Goal: Navigation & Orientation: Find specific page/section

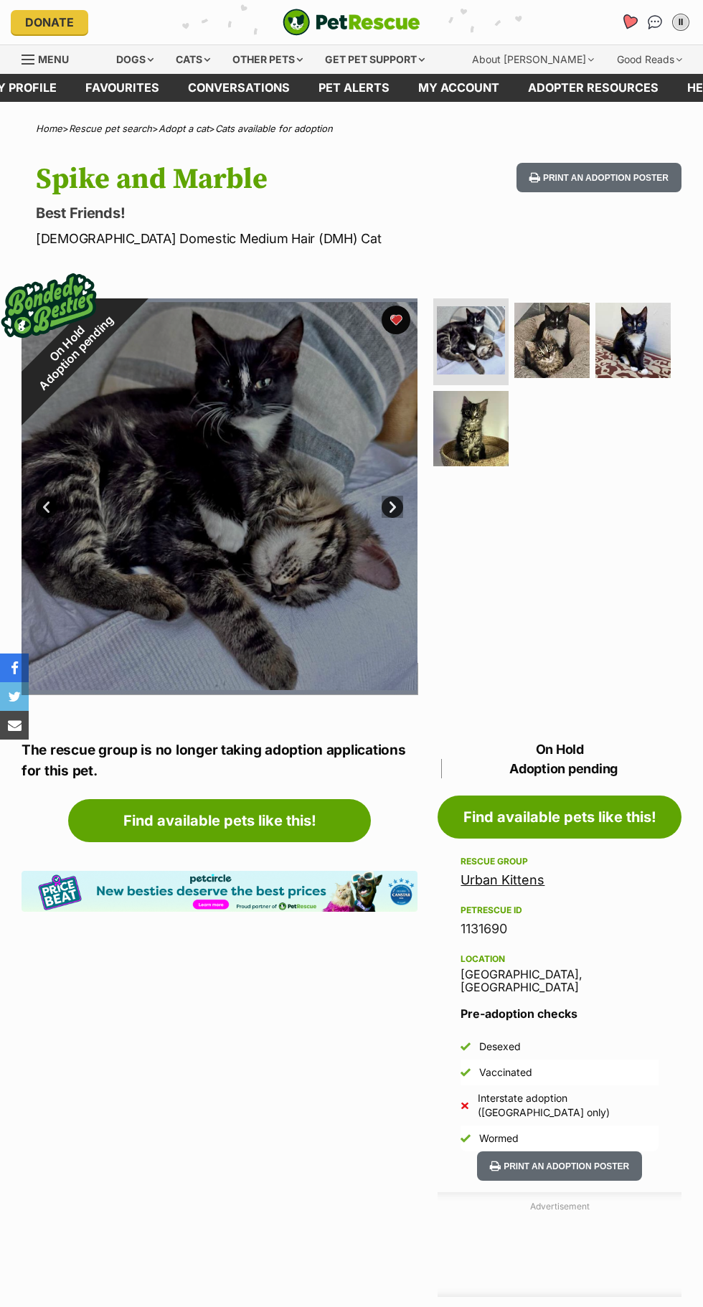
click at [629, 22] on icon "Favourites" at bounding box center [628, 22] width 17 height 16
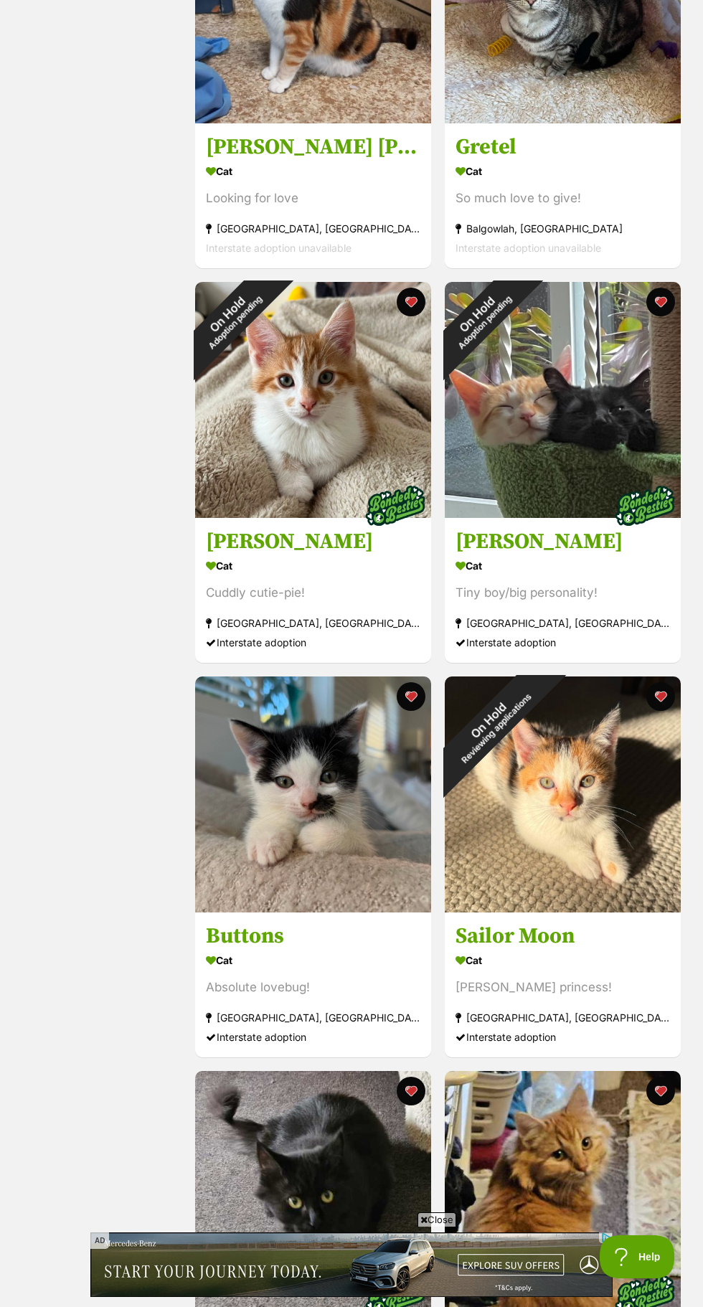
scroll to position [1192, 0]
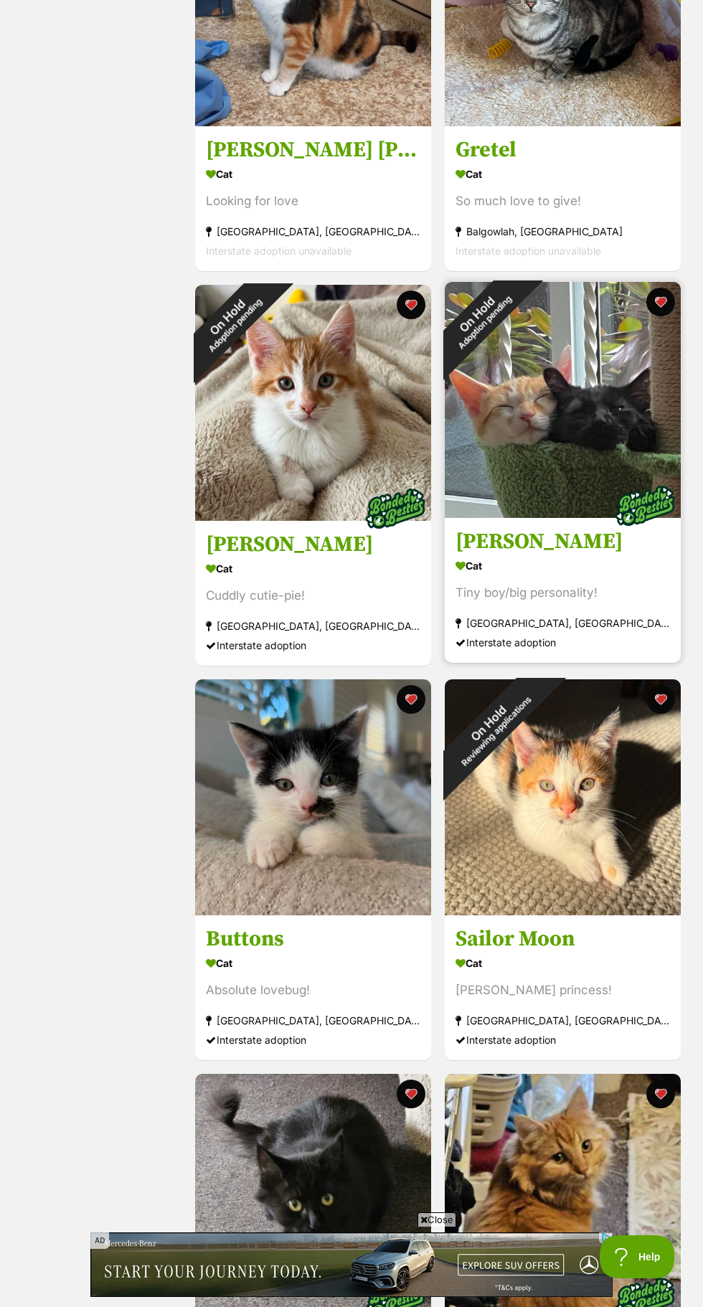
click at [618, 447] on img at bounding box center [563, 400] width 236 height 236
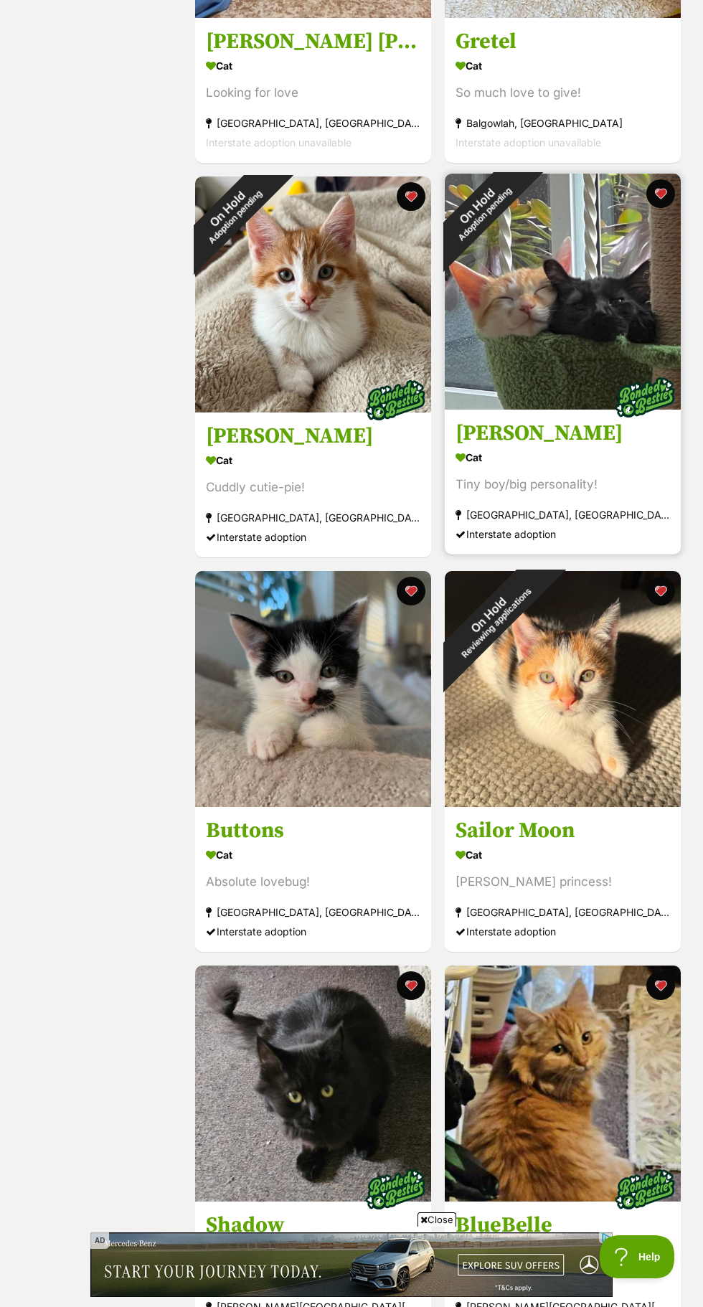
scroll to position [1289, 0]
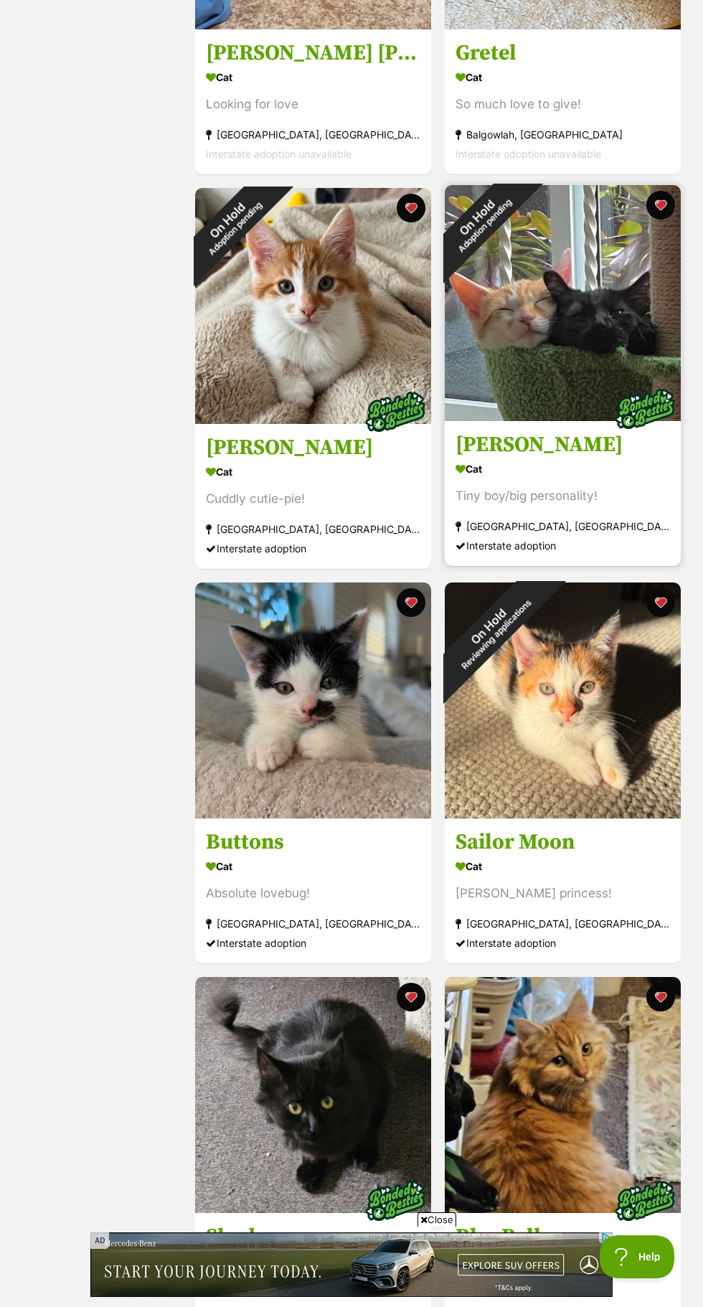
click at [563, 338] on img at bounding box center [563, 303] width 236 height 236
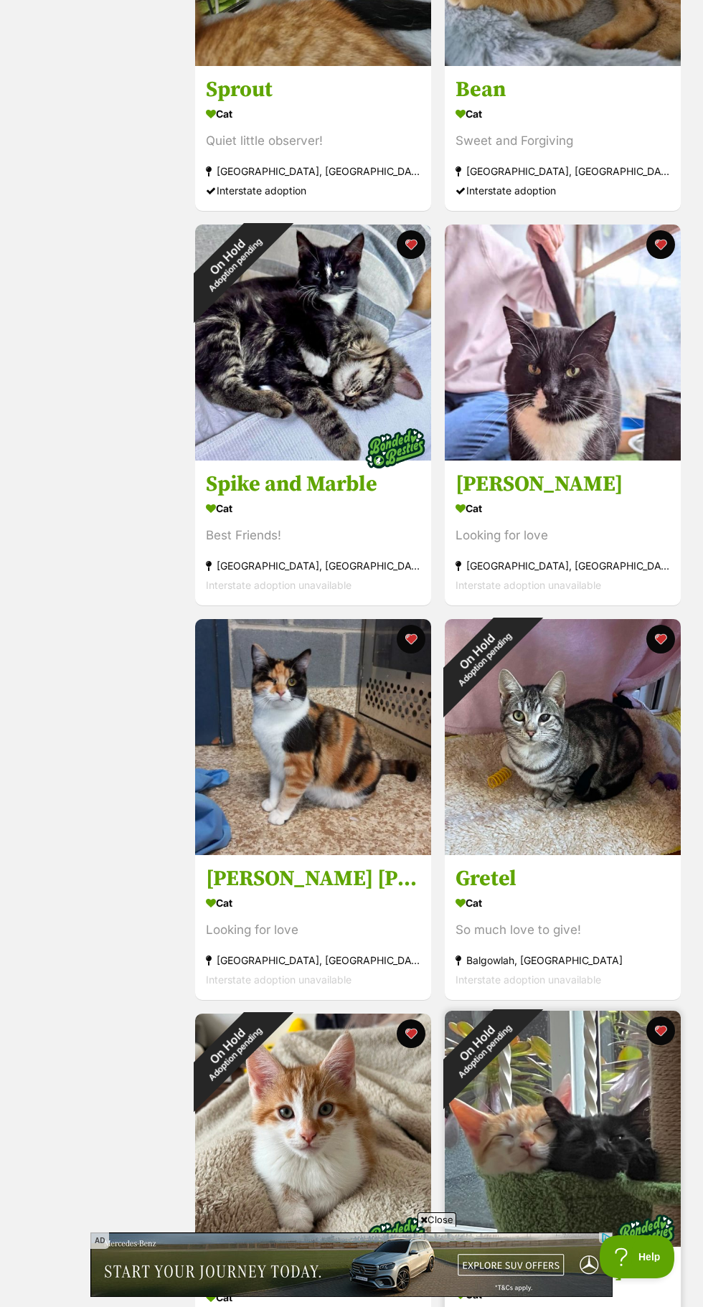
scroll to position [444, 0]
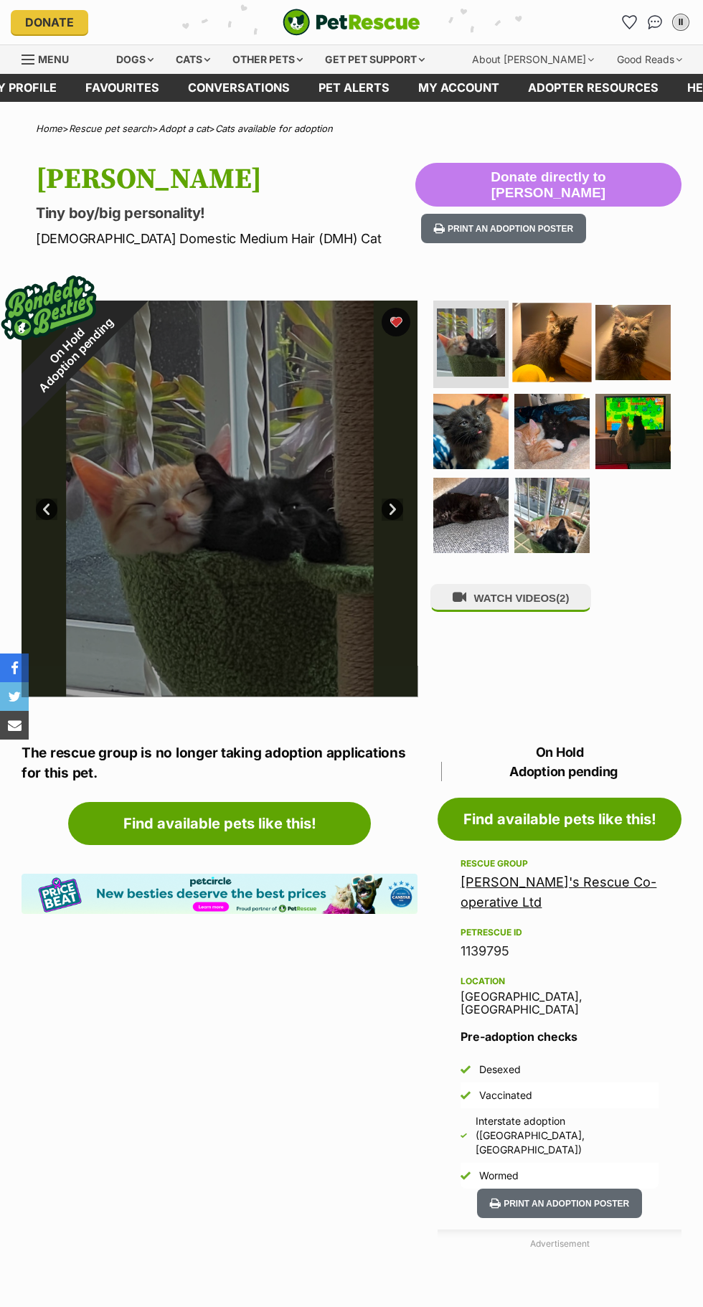
click at [546, 367] on img at bounding box center [552, 342] width 79 height 79
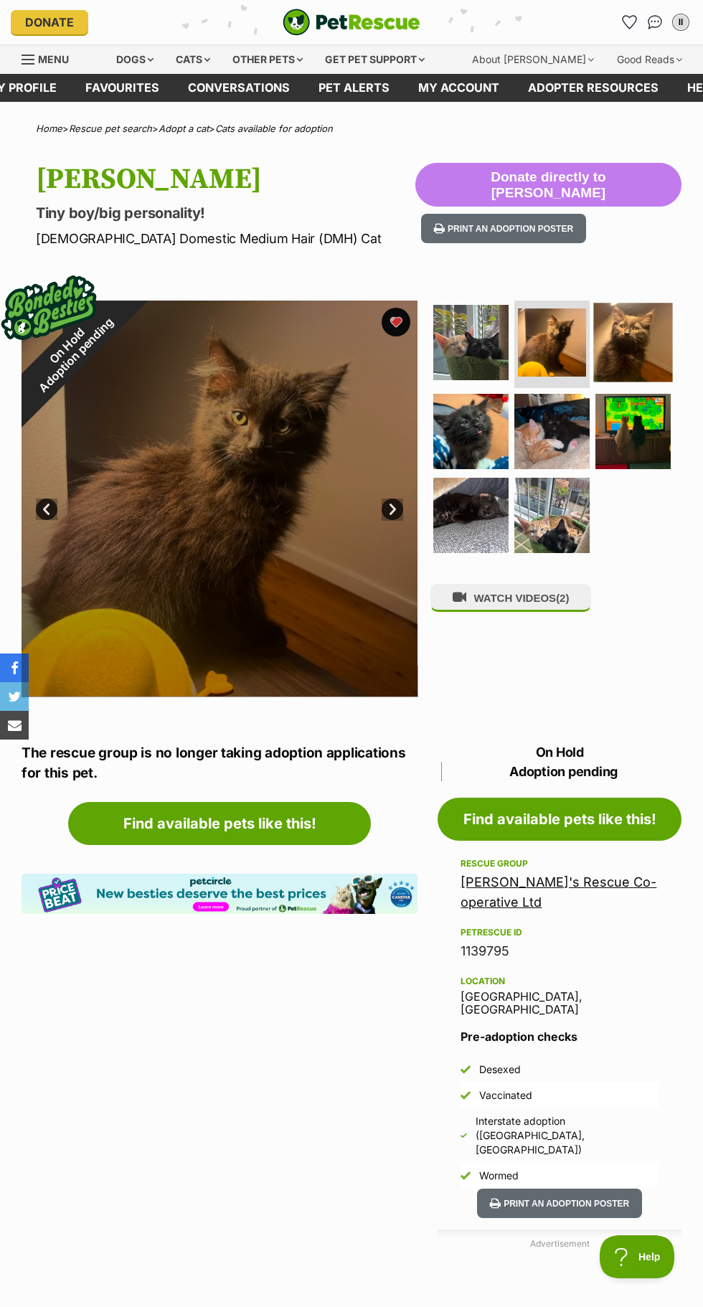
click at [635, 372] on img at bounding box center [633, 342] width 79 height 79
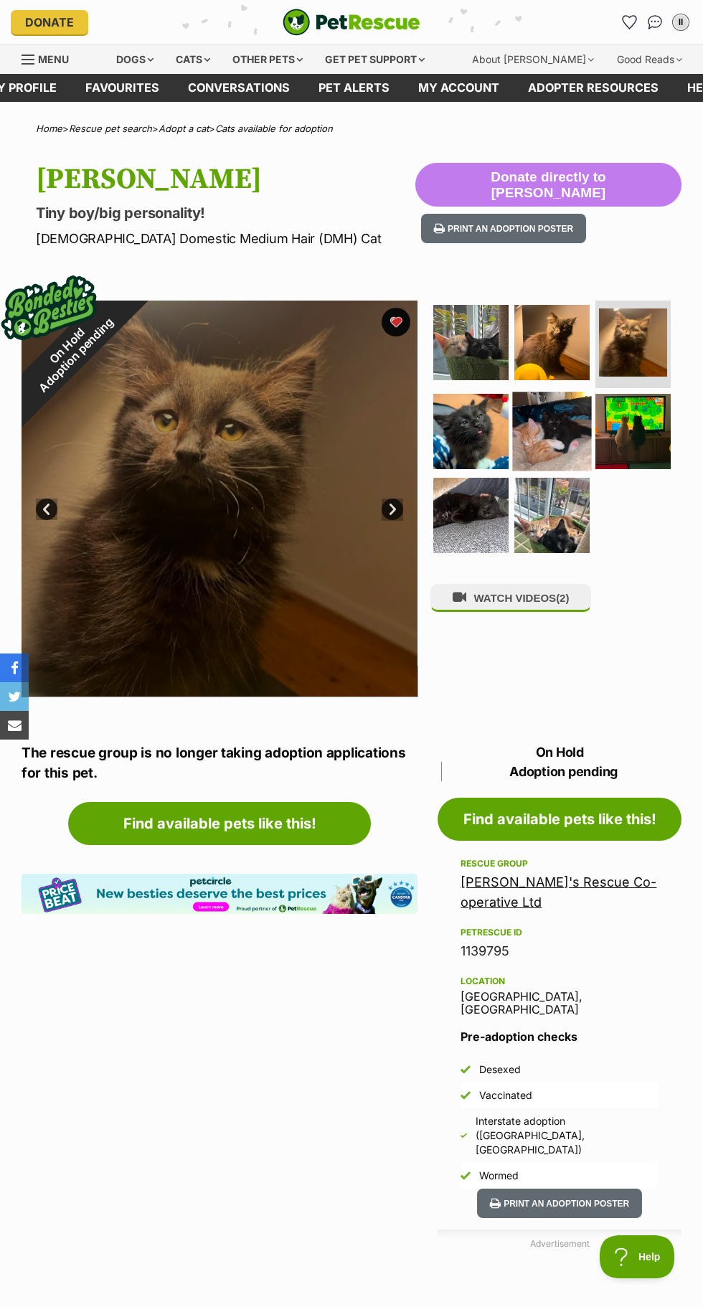
click at [547, 451] on img at bounding box center [552, 431] width 79 height 79
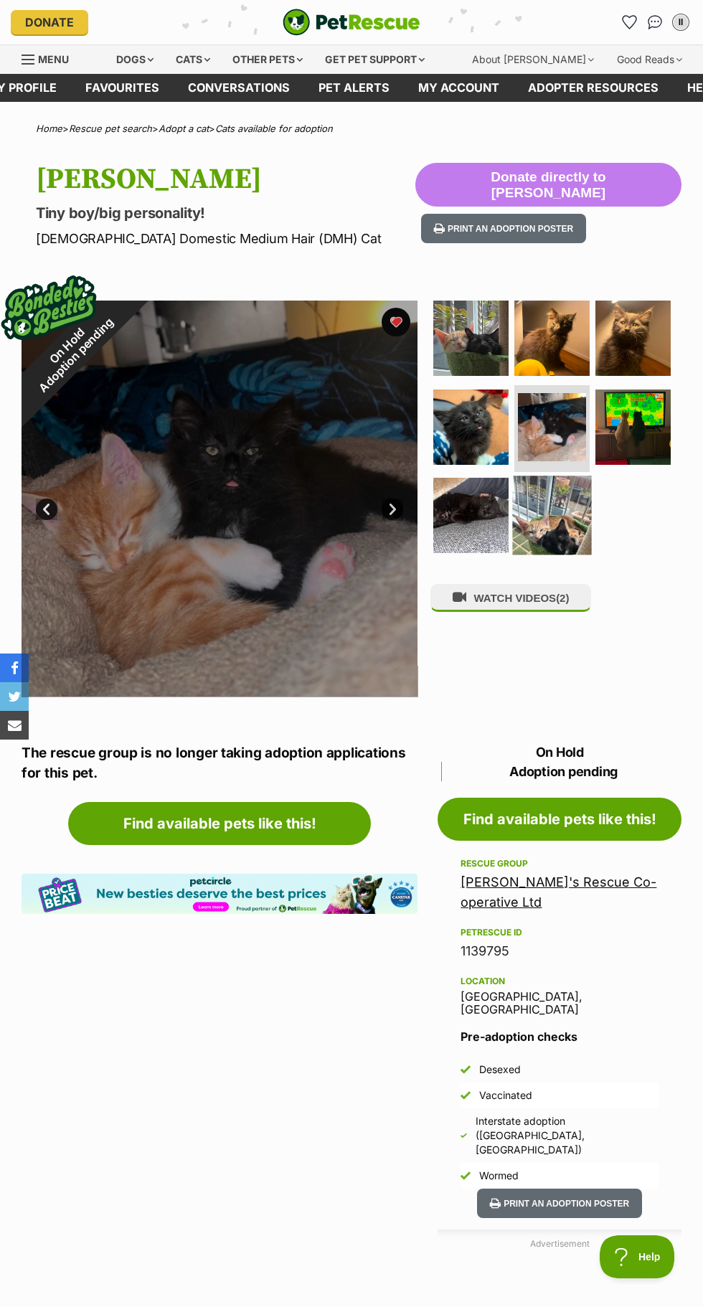
click at [557, 510] on img at bounding box center [552, 515] width 79 height 79
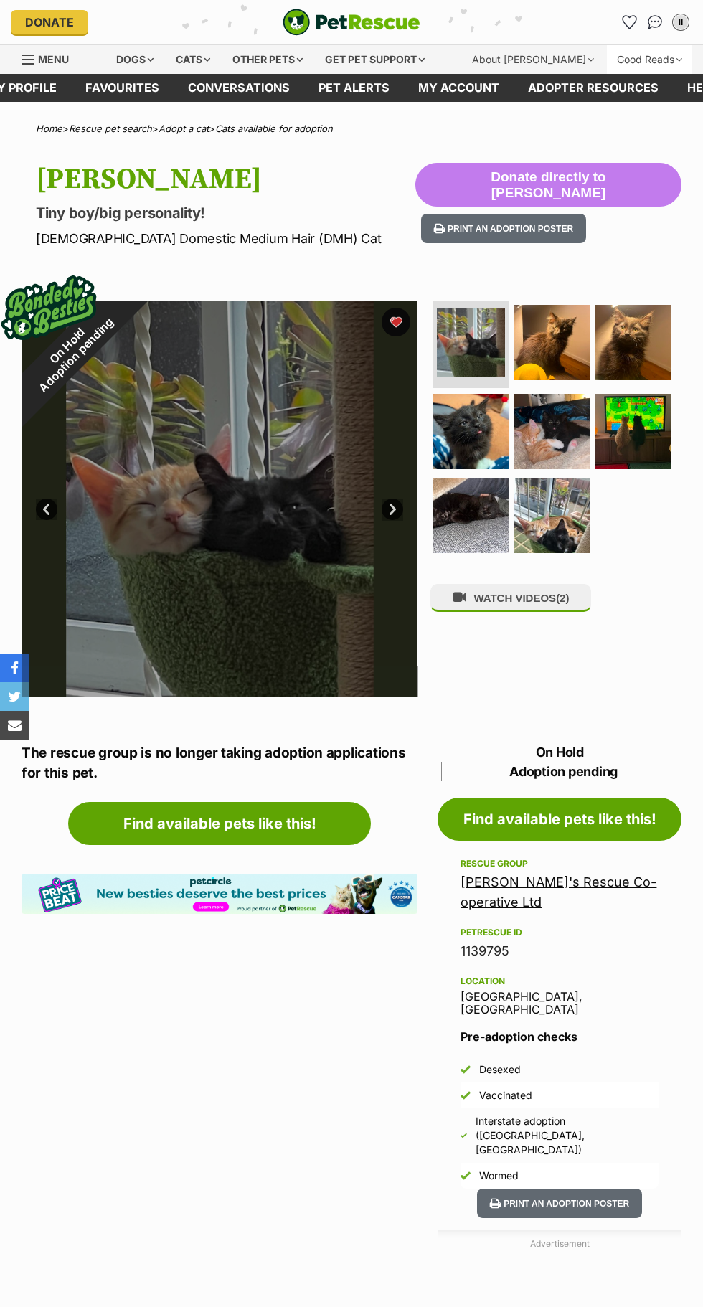
click at [622, 55] on div "Good Reads" at bounding box center [649, 59] width 85 height 29
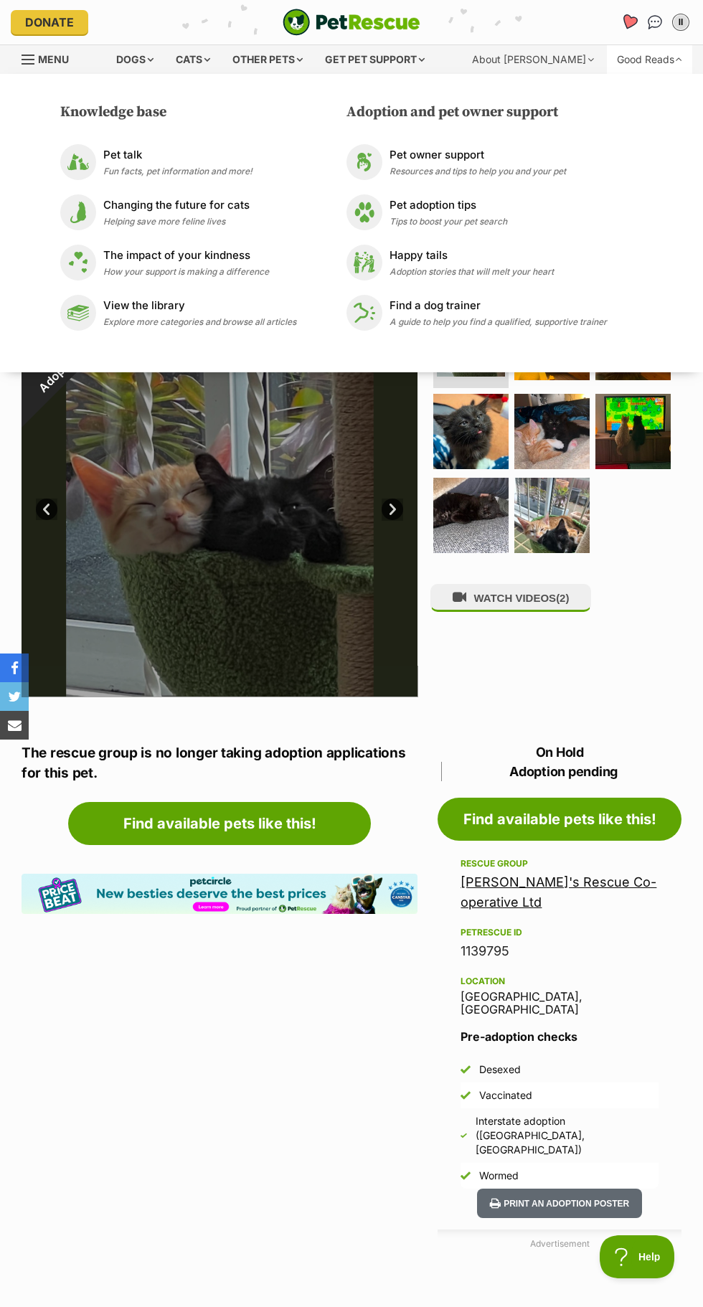
click at [626, 22] on icon "Favourites" at bounding box center [628, 22] width 17 height 16
